Goal: Communication & Community: Answer question/provide support

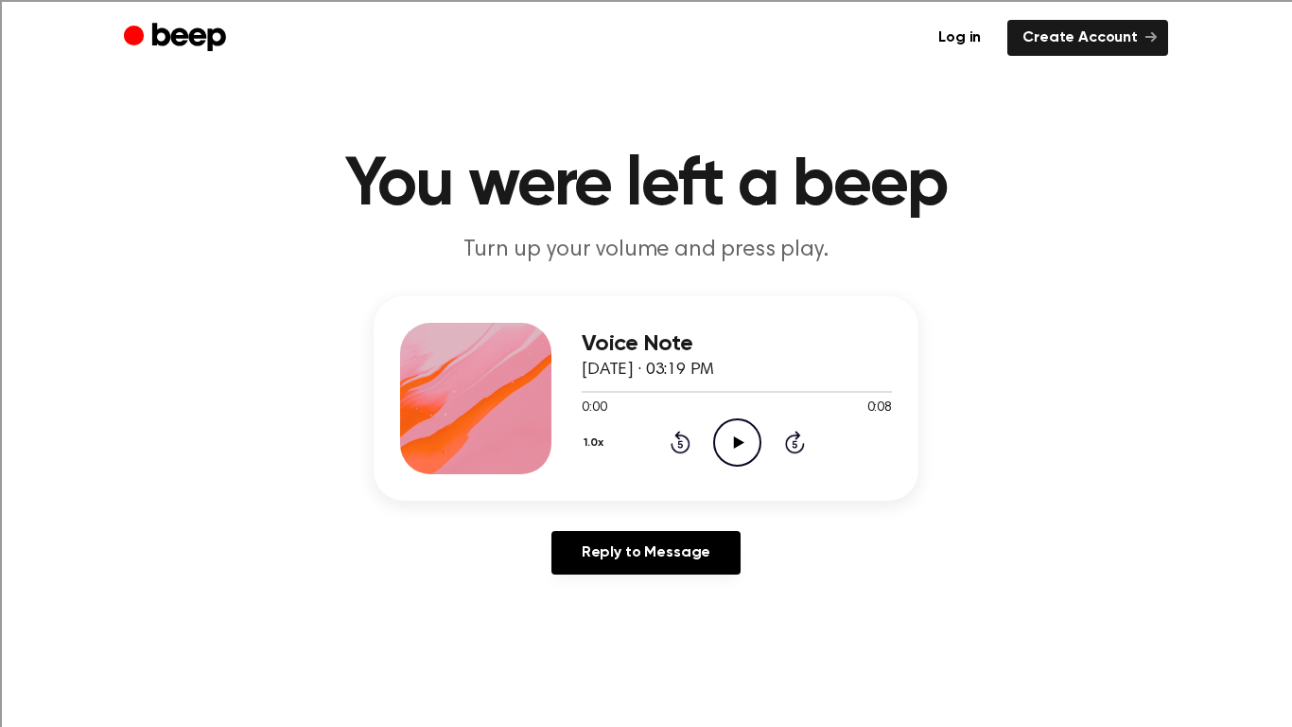
click at [738, 443] on icon at bounding box center [738, 442] width 10 height 12
click at [1103, 143] on main "You were left a beep Turn up your volume and press play. Voice Note August 26, …" at bounding box center [646, 583] width 1292 height 1166
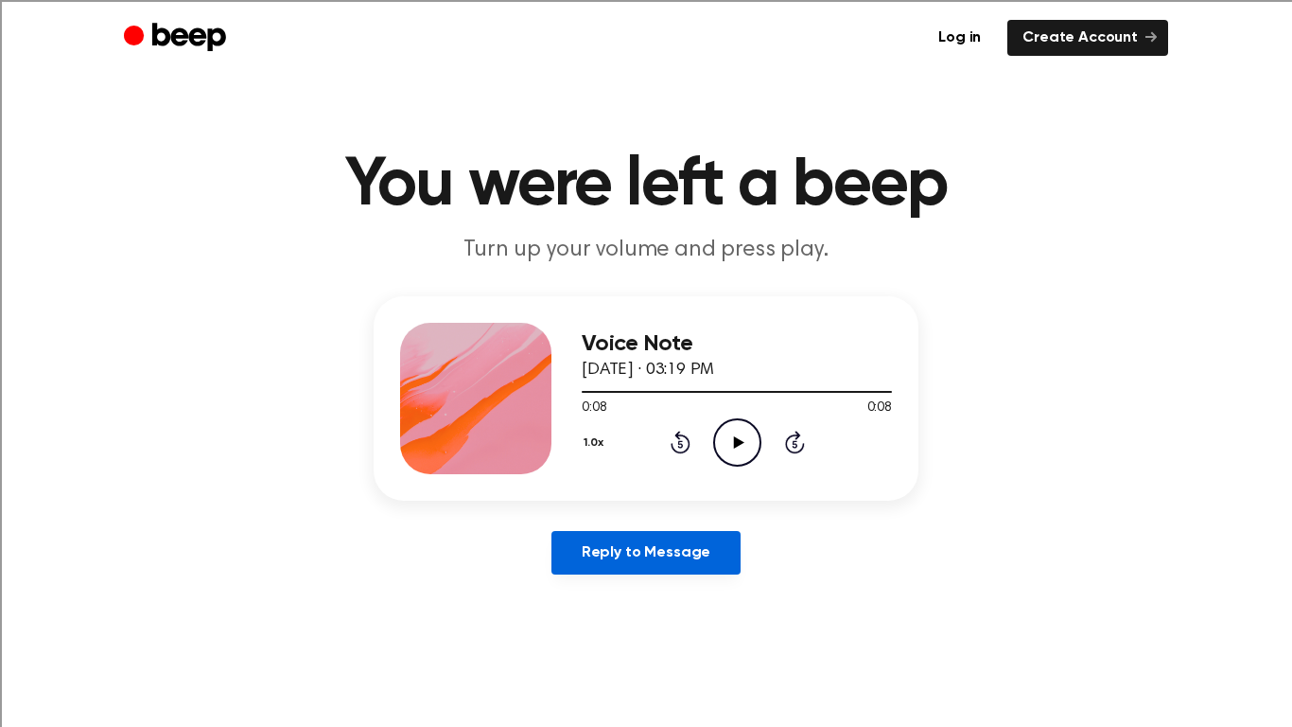
click at [611, 552] on link "Reply to Message" at bounding box center [646, 553] width 189 height 44
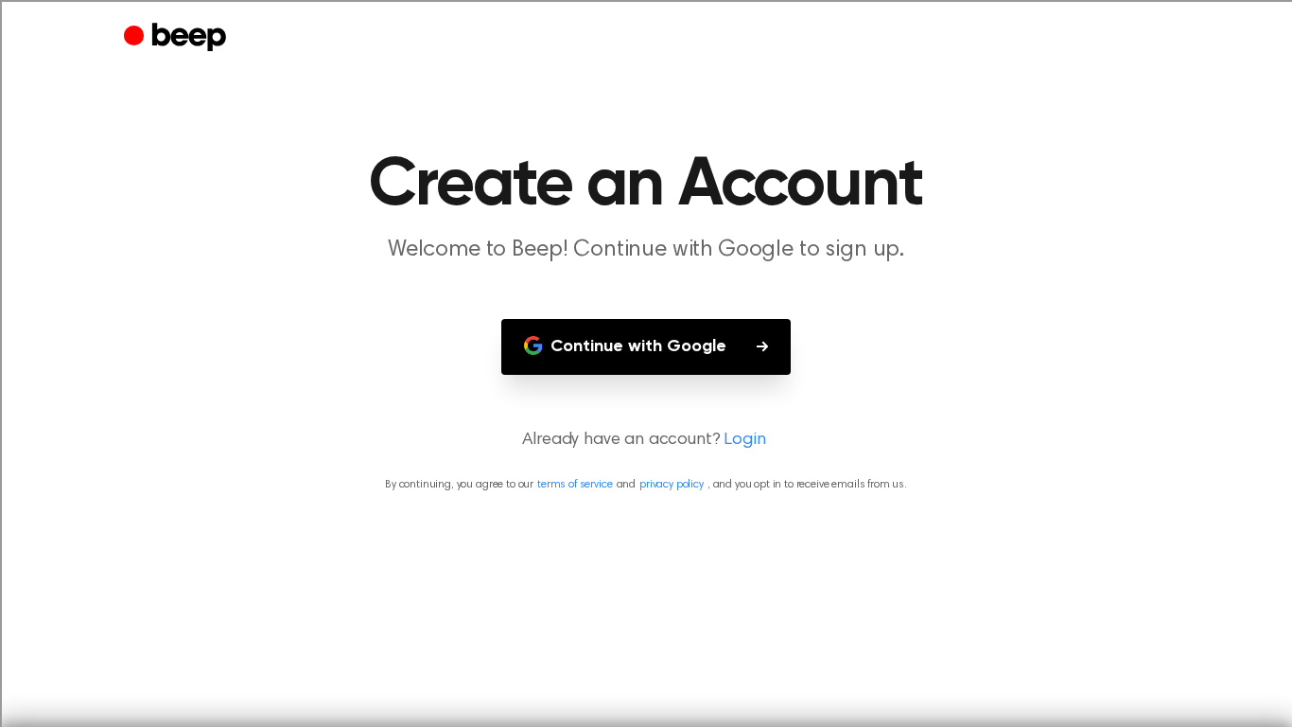
click at [554, 583] on main "Create an Account Welcome to Beep! Continue with Google to sign up. Continue wi…" at bounding box center [646, 363] width 1292 height 727
click at [535, 574] on main "Create an Account Welcome to Beep! Continue with Google to sign up. Continue wi…" at bounding box center [646, 363] width 1292 height 727
